Goal: Communication & Community: Ask a question

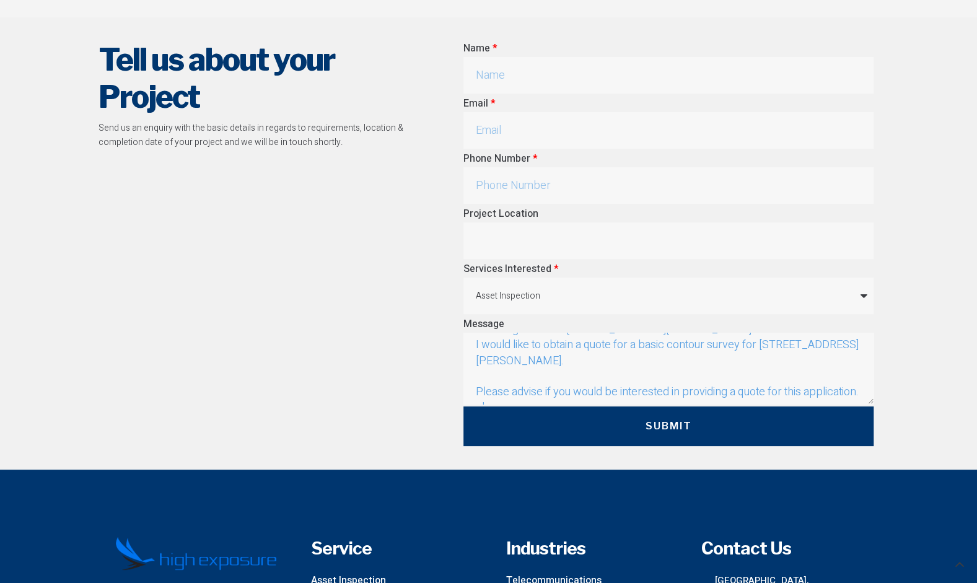
scroll to position [81, 0]
click at [528, 342] on textarea "Hi By way of introduction, I have found your details with a google search. I am…" at bounding box center [668, 368] width 410 height 71
type textarea "Hi By way of introduction, I have found your details with a google search. I am…"
click at [514, 62] on input "Name" at bounding box center [668, 75] width 410 height 37
type input "[PERSON_NAME] S el boustani"
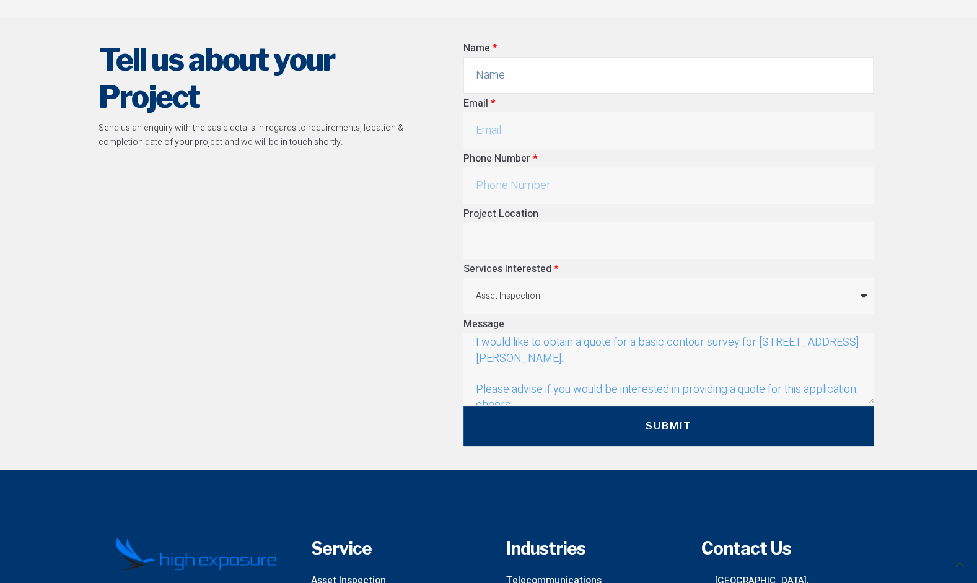
type input "[PERSON_NAME][EMAIL_ADDRESS][DOMAIN_NAME]"
type input "0414262228"
click at [511, 222] on input "Project Location" at bounding box center [668, 240] width 410 height 37
type input "r"
type input "Rossmore"
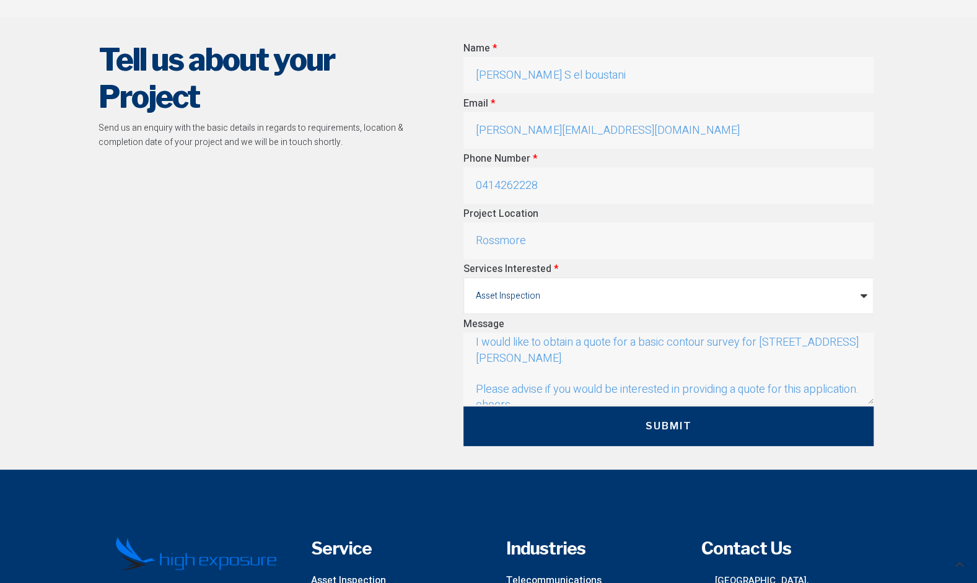
click at [501, 278] on select "Asset Inspection Aerial Mapping & Survey Construction Promotion & Events Other" at bounding box center [668, 296] width 410 height 37
select select "Other"
click at [463, 278] on select "Asset Inspection Aerial Mapping & Survey Construction Promotion & Events Other" at bounding box center [668, 296] width 410 height 37
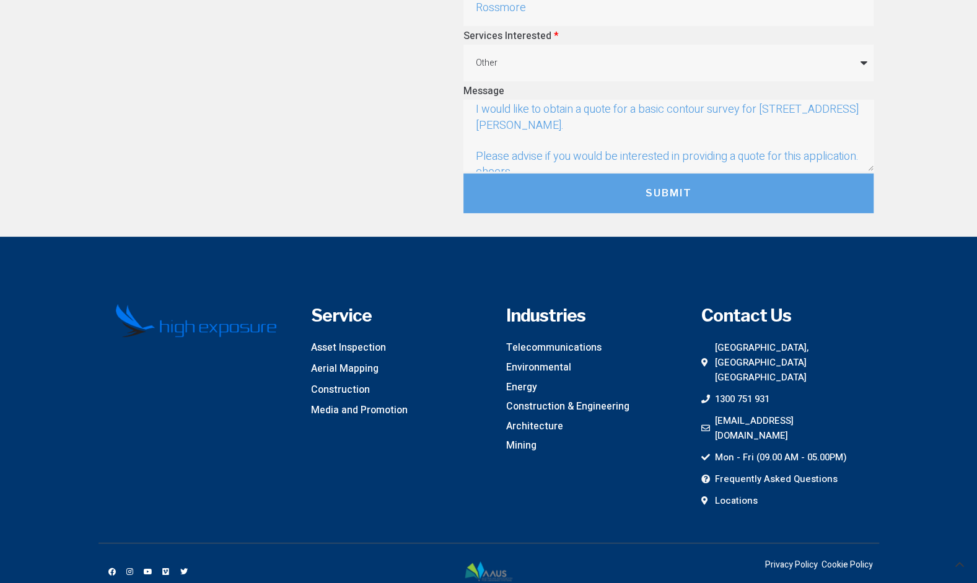
click at [585, 186] on span "Submit" at bounding box center [668, 193] width 361 height 15
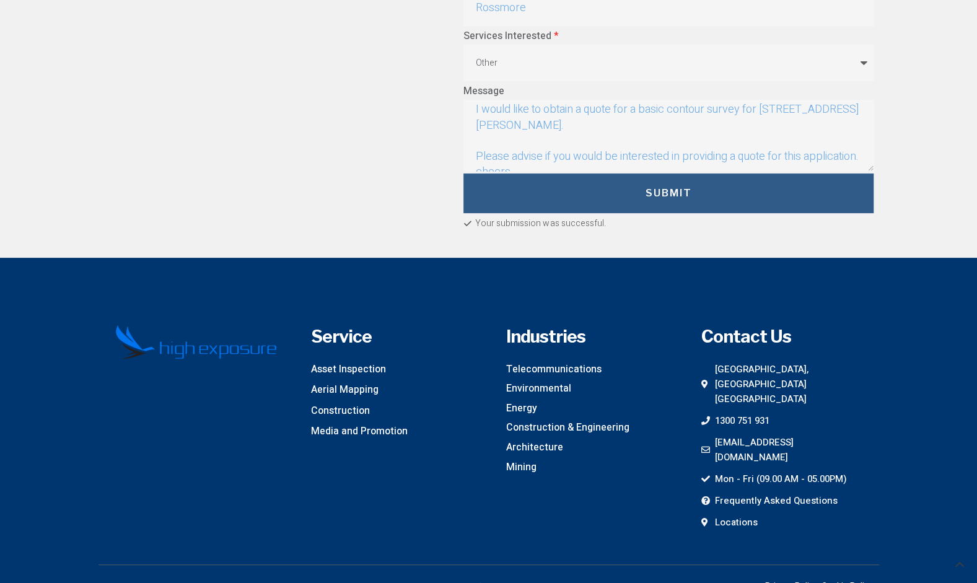
scroll to position [0, 0]
